Goal: Task Accomplishment & Management: Use online tool/utility

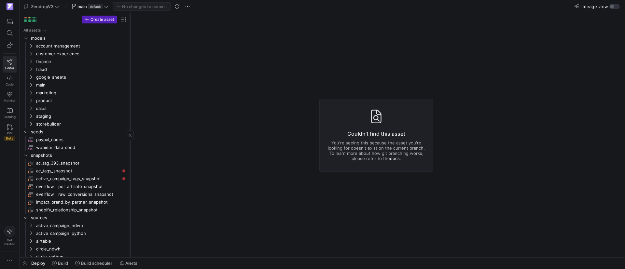
drag, startPoint x: 111, startPoint y: 160, endPoint x: 129, endPoint y: 163, distance: 19.1
click at [130, 163] on div at bounding box center [130, 135] width 0 height 244
click at [31, 85] on icon "Press SPACE to select this row." at bounding box center [31, 85] width 5 height 4
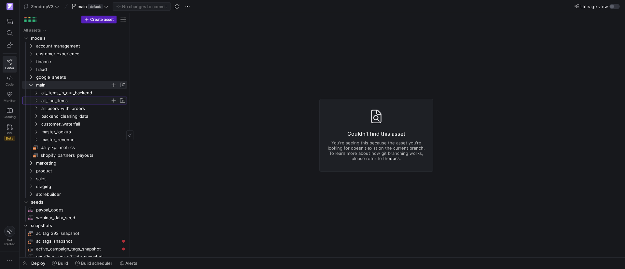
click at [37, 99] on icon "Press SPACE to select this row." at bounding box center [36, 101] width 5 height 4
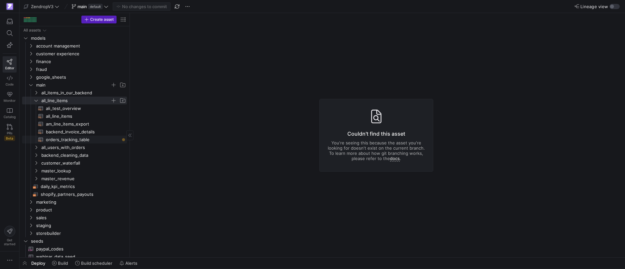
click at [58, 138] on span "orders_tracking_table​​​​​​​​​​" at bounding box center [83, 139] width 74 height 7
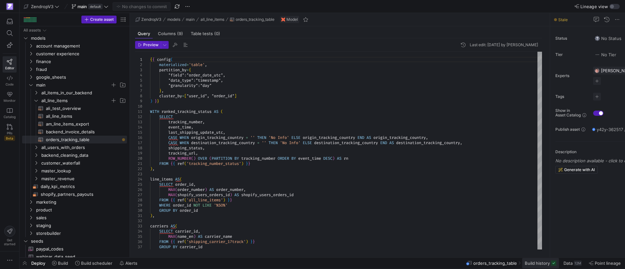
click at [545, 262] on span "Build history" at bounding box center [536, 263] width 25 height 5
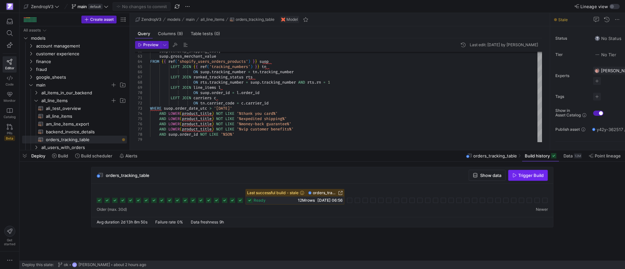
click at [520, 178] on span "button" at bounding box center [527, 175] width 39 height 10
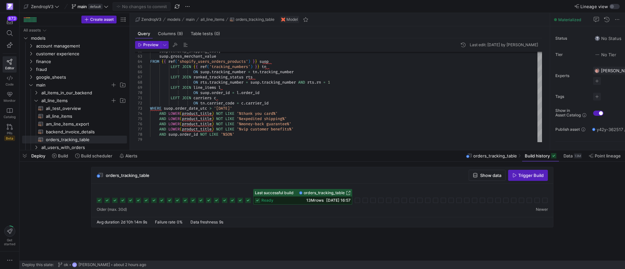
click at [349, 182] on div "orders_tracking_table Show data Trigger Build" at bounding box center [321, 175] width 461 height 17
click at [25, 156] on span "button" at bounding box center [25, 155] width 10 height 11
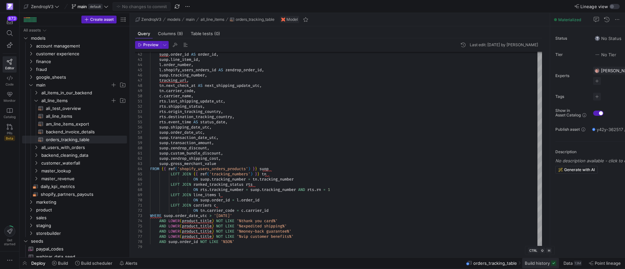
click at [529, 264] on span "Build history" at bounding box center [536, 263] width 25 height 5
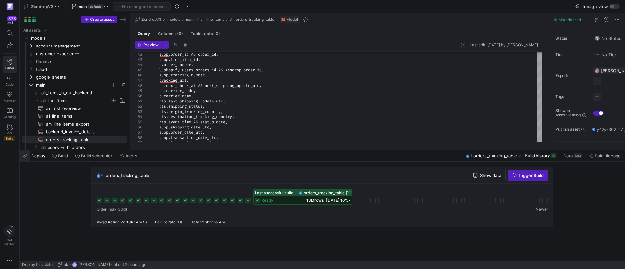
click at [22, 156] on span "button" at bounding box center [25, 155] width 10 height 11
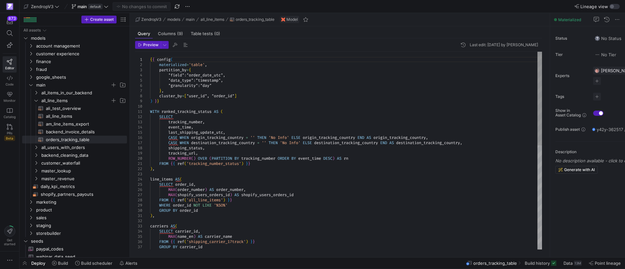
click at [172, 104] on div "GROUP BY carrier_id carriers AS ( SELECT carrier_id , MAX ( name_en ) AS carrie…" at bounding box center [346, 260] width 392 height 416
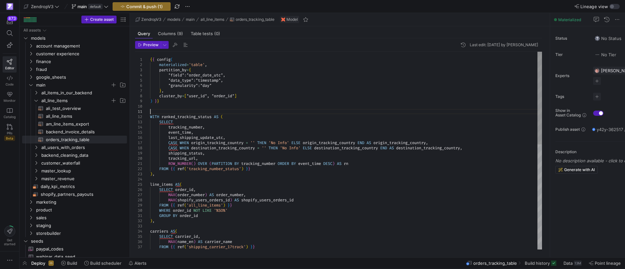
click at [167, 112] on div "carriers AS ( SELECT carrier_id , MAX ( name_en ) AS carrier_name FROM { { ref …" at bounding box center [346, 263] width 392 height 422
click at [358, 161] on div "carriers AS ( SELECT carrier_id , MAX ( name_en ) AS carrier_name FROM { { ref …" at bounding box center [346, 263] width 392 height 422
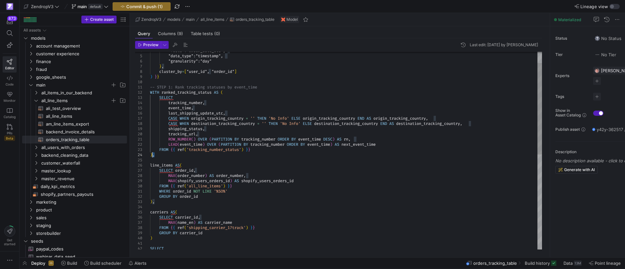
click at [153, 155] on div "carriers AS ( SELECT carrier_id , MAX ( name_en ) AS carrier_name MAX ( shopify…" at bounding box center [346, 240] width 392 height 427
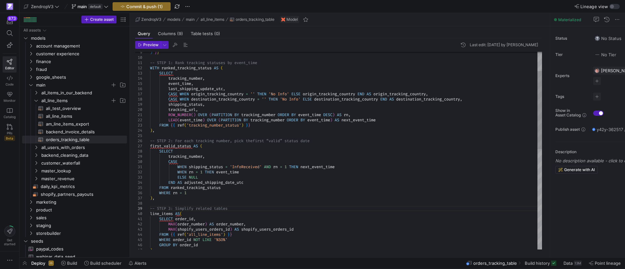
click at [221, 158] on div "line_items AS ( SELECT order_id , shipping_status , tracking_url , ROW_NUMBER (…" at bounding box center [346, 253] width 392 height 500
click at [222, 156] on div "line_items AS ( SELECT order_id , shipping_status , tracking_url , ROW_NUMBER (…" at bounding box center [346, 253] width 392 height 500
click at [314, 167] on div "line_items AS ( SELECT order_id , shipping_status , tracking_url , ROW_NUMBER (…" at bounding box center [346, 253] width 392 height 500
click at [225, 172] on div "line_items AS ( SELECT order_id , shipping_status , tracking_url , ROW_NUMBER (…" at bounding box center [346, 253] width 392 height 500
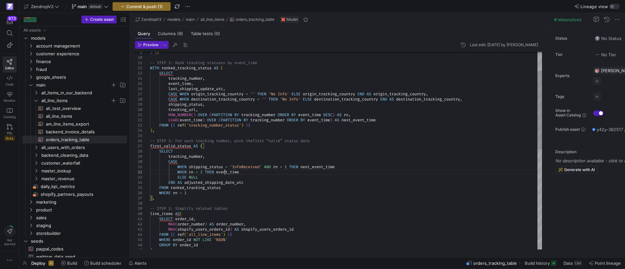
click at [225, 172] on div "line_items AS ( SELECT order_id , shipping_status , tracking_url , ROW_NUMBER (…" at bounding box center [346, 253] width 392 height 500
click at [207, 177] on div "line_items AS ( SELECT order_id , shipping_status , tracking_url , ROW_NUMBER (…" at bounding box center [346, 253] width 392 height 500
click at [225, 184] on div "line_items AS ( SELECT order_id , shipping_status , tracking_url , ROW_NUMBER (…" at bounding box center [346, 253] width 392 height 500
click at [317, 167] on div "line_items AS ( SELECT order_id , shipping_status , tracking_url , ROW_NUMBER (…" at bounding box center [346, 253] width 392 height 500
click at [233, 174] on div "line_items AS ( SELECT order_id , shipping_status , tracking_url , ROW_NUMBER (…" at bounding box center [346, 253] width 392 height 500
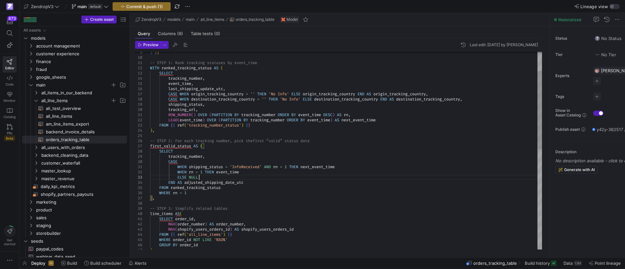
click at [233, 175] on div "line_items AS ( SELECT order_id , shipping_status , tracking_url , ROW_NUMBER (…" at bounding box center [346, 253] width 392 height 500
click at [222, 171] on div "line_items AS ( SELECT order_id , shipping_status , tracking_url , ROW_NUMBER (…" at bounding box center [346, 253] width 392 height 500
click at [265, 171] on div "line_items AS ( SELECT order_id , shipping_status , tracking_url , ROW_NUMBER (…" at bounding box center [346, 253] width 392 height 500
click at [223, 179] on div "line_items AS ( SELECT order_id , shipping_status , tracking_url , ROW_NUMBER (…" at bounding box center [346, 253] width 392 height 500
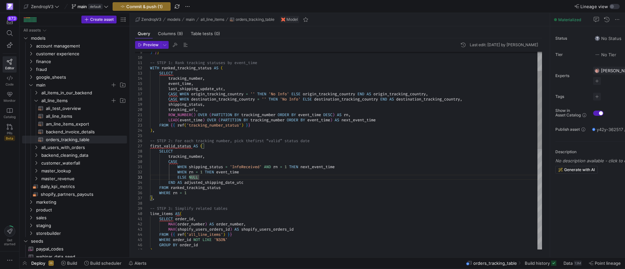
click at [262, 185] on div "line_items AS ( SELECT order_id , shipping_status , tracking_url , ROW_NUMBER (…" at bounding box center [346, 253] width 392 height 500
click at [234, 190] on div "line_items AS ( SELECT order_id , shipping_status , tracking_url , ROW_NUMBER (…" at bounding box center [346, 253] width 392 height 500
click at [207, 193] on div "line_items AS ( SELECT order_id , shipping_status , tracking_url , ROW_NUMBER (…" at bounding box center [346, 253] width 392 height 500
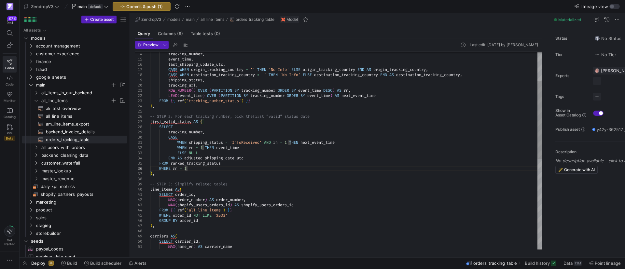
click at [201, 176] on div "line_items AS ( SELECT order_id , shipping_status , tracking_url , ROW_NUMBER (…" at bounding box center [346, 229] width 392 height 500
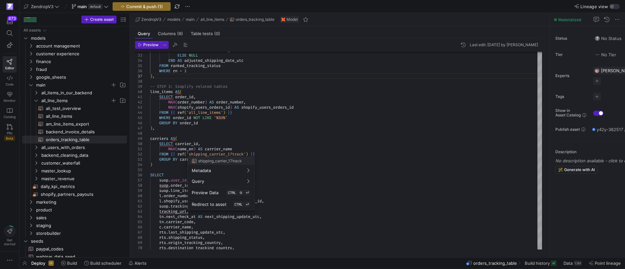
click at [389, 155] on div at bounding box center [312, 134] width 625 height 269
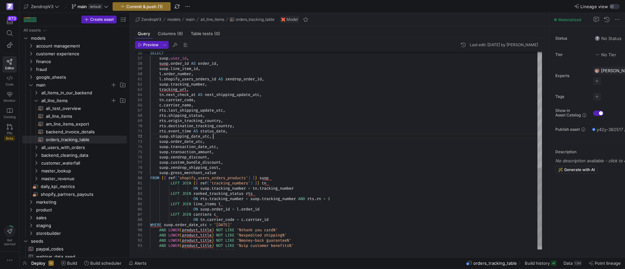
click at [217, 137] on div "SELECT suop . user_id , suop . order_id AS order_id , suop . line_item_id , l .…" at bounding box center [346, 9] width 392 height 500
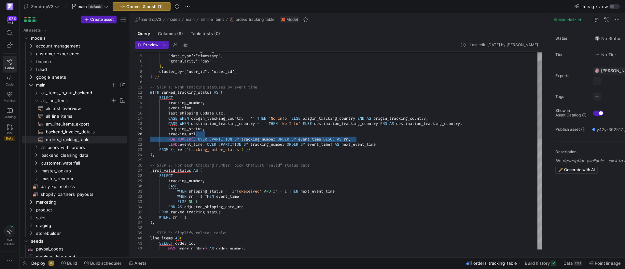
drag, startPoint x: 357, startPoint y: 140, endPoint x: 330, endPoint y: 134, distance: 28.0
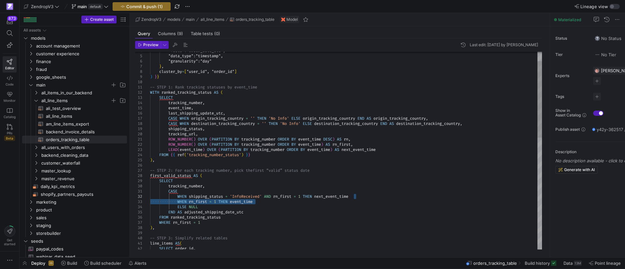
drag, startPoint x: 273, startPoint y: 203, endPoint x: 379, endPoint y: 197, distance: 106.6
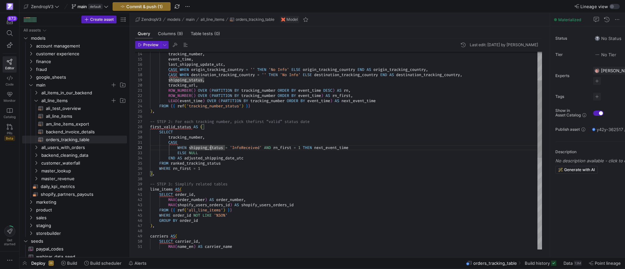
click at [228, 162] on div "FROM ranked_tracking_status WHERE rn_first = 1 ) , CASE WHEN shipping_status = …" at bounding box center [346, 231] width 392 height 505
click at [211, 167] on div "FROM ranked_tracking_status WHERE rn_first = 1 ) , CASE WHEN shipping_status = …" at bounding box center [346, 231] width 392 height 505
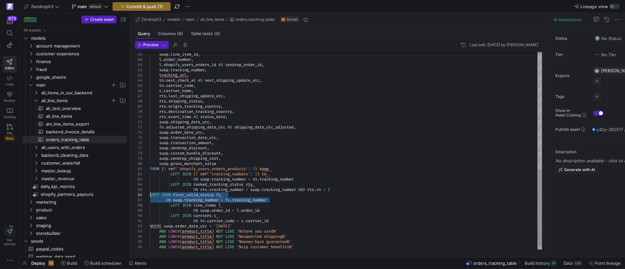
drag, startPoint x: 271, startPoint y: 200, endPoint x: 149, endPoint y: 194, distance: 121.5
click at [150, 194] on div "suop . line_item_id , l . order_number , l . shopify_users_orders_id AS zendrop…" at bounding box center [346, 2] width 392 height 515
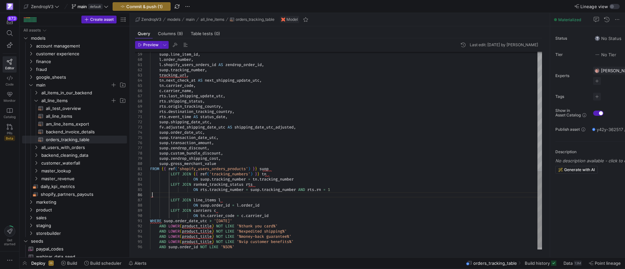
scroll to position [26, 2]
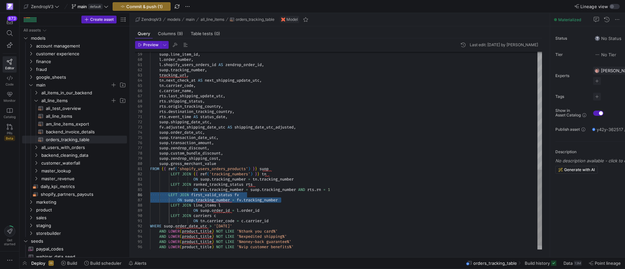
click at [183, 195] on div "suop . line_item_id , l . order_number , l . shopify_users_orders_id AS zendrop…" at bounding box center [346, 2] width 392 height 515
click at [169, 195] on div "suop . line_item_id , l . order_number , l . shopify_users_orders_id AS zendrop…" at bounding box center [346, 2] width 392 height 515
click at [178, 201] on div "suop . line_item_id , l . order_number , l . shopify_users_orders_id AS zendrop…" at bounding box center [346, 2] width 392 height 515
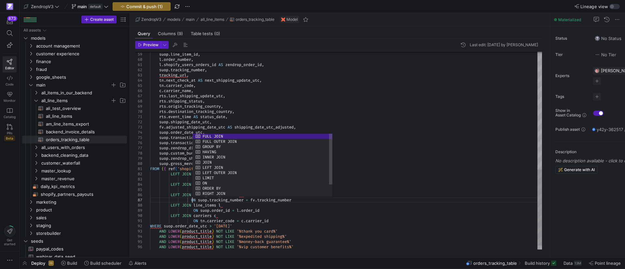
scroll to position [31, 44]
click at [279, 211] on div "suop . line_item_id , l . order_number , l . shopify_users_orders_id AS zendrop…" at bounding box center [346, 2] width 392 height 515
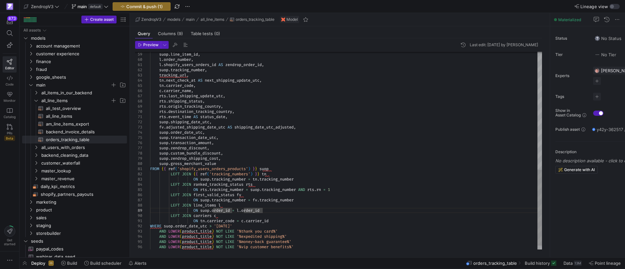
click at [356, 177] on div "suop . line_item_id , l . order_number , l . shopify_users_orders_id AS zendrop…" at bounding box center [346, 2] width 392 height 515
click at [337, 199] on div "suop . line_item_id , l . order_number , l . shopify_users_orders_id AS zendrop…" at bounding box center [346, 2] width 392 height 515
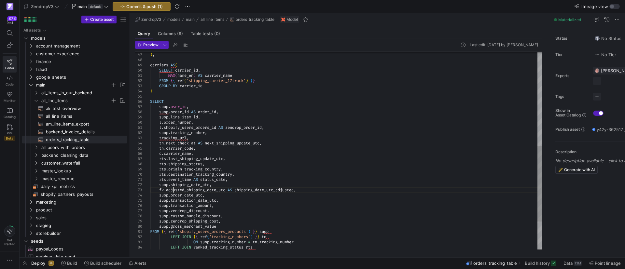
click at [174, 190] on div "l . shopify_users_orders_id AS zendrop_order_id , suop . tracking_number , trac…" at bounding box center [346, 64] width 392 height 515
click at [159, 191] on div "l . shopify_users_orders_id AS zendrop_order_id , suop . tracking_number , trac…" at bounding box center [346, 64] width 392 height 515
drag, startPoint x: 210, startPoint y: 185, endPoint x: 160, endPoint y: 184, distance: 49.8
click at [160, 184] on div "l . shopify_users_orders_id AS zendrop_order_id , suop . tracking_number , trac…" at bounding box center [346, 64] width 392 height 515
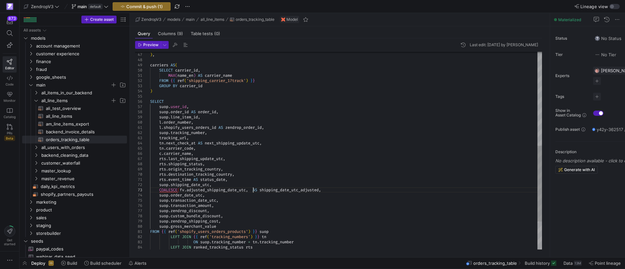
click at [252, 192] on div "l . shopify_users_orders_id AS zendrop_order_id , suop . tracking_number , trac…" at bounding box center [346, 64] width 392 height 515
click at [275, 199] on div "l . shopify_users_orders_id AS zendrop_order_id , suop . tracking_number , trac…" at bounding box center [346, 64] width 392 height 515
click at [397, 193] on div "l . shopify_users_orders_id AS zendrop_order_id , suop . tracking_number , trac…" at bounding box center [346, 64] width 392 height 515
click at [398, 192] on div "l . shopify_users_orders_id AS zendrop_order_id , suop . tracking_number , trac…" at bounding box center [346, 64] width 392 height 515
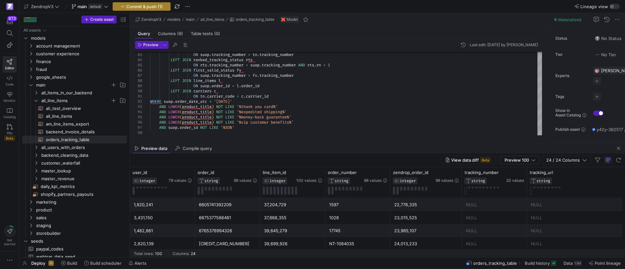
type textarea "rts.event_time AS status_date, suop.shipping_date_utc, COALESCE(fv.adjusted_shi…"
click at [143, 8] on span "Commit & push (1)" at bounding box center [144, 6] width 36 height 5
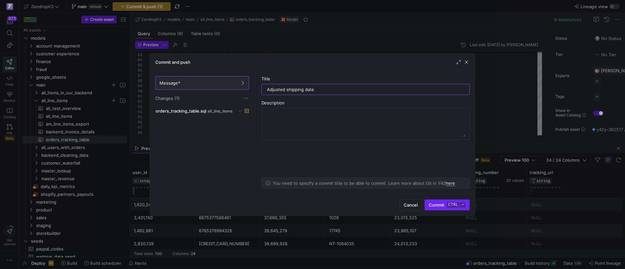
type input "Adjusted shipping date"
click at [451, 205] on kbd "ctrl" at bounding box center [453, 204] width 13 height 5
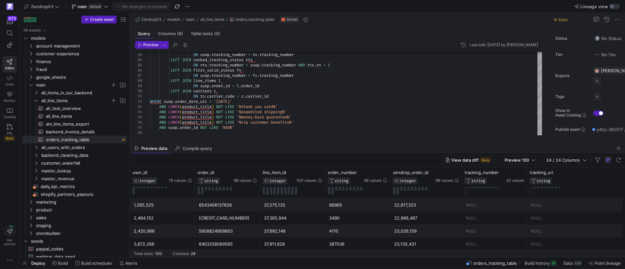
scroll to position [0, 0]
click at [618, 148] on span "button" at bounding box center [618, 148] width 8 height 8
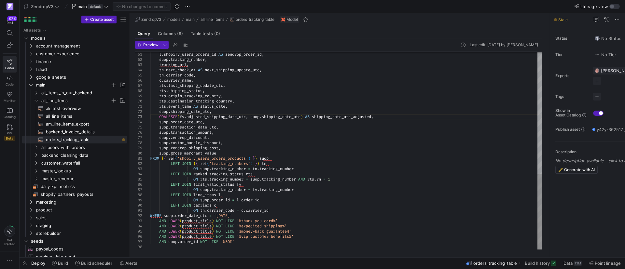
type textarea "ON tn.carrier_code = c.carrier_id WHERE suop.order_date_utc > '[DATE]' AND LOWE…"
click at [534, 264] on span "Build history" at bounding box center [536, 263] width 25 height 5
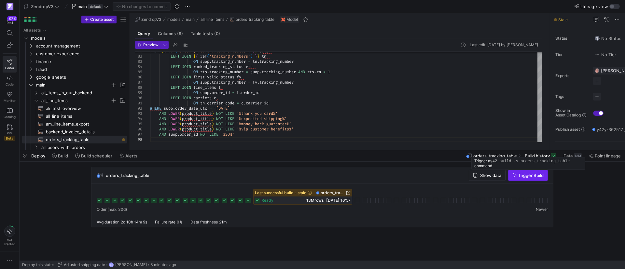
click at [523, 177] on span "Trigger Build" at bounding box center [530, 175] width 25 height 5
